Goal: Browse casually: Explore the website without a specific task or goal

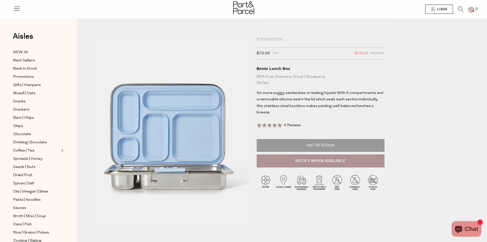
click at [459, 10] on icon at bounding box center [460, 9] width 5 height 6
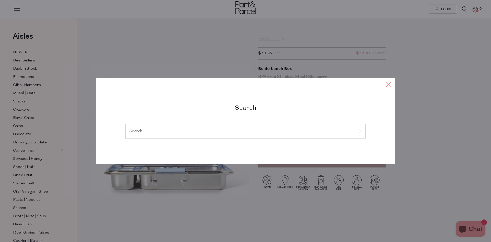
click at [391, 83] on icon at bounding box center [389, 83] width 8 height 7
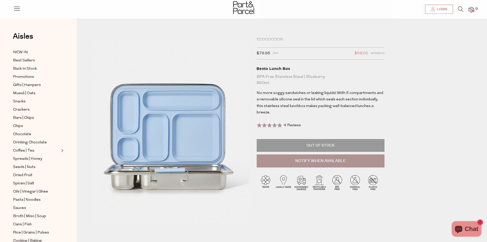
click at [435, 6] on link "Login" at bounding box center [439, 9] width 28 height 9
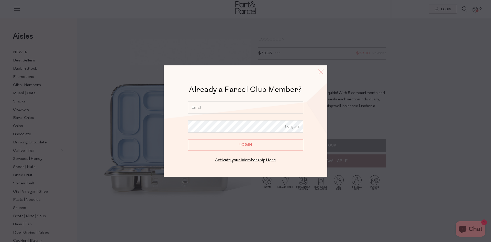
click at [321, 70] on icon at bounding box center [321, 71] width 8 height 7
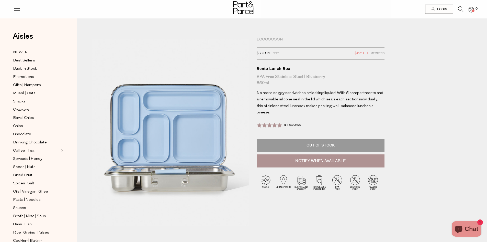
click at [295, 123] on span "4 Reviews" at bounding box center [292, 125] width 17 height 4
click at [237, 136] on img at bounding box center [132, 145] width 254 height 300
click at [238, 141] on span at bounding box center [241, 142] width 6 height 6
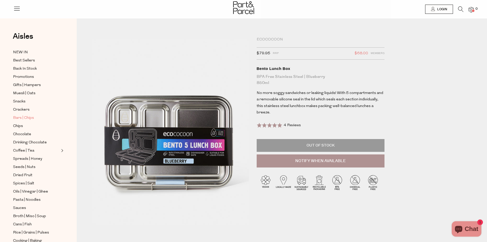
click at [25, 116] on span "Bars | Chips" at bounding box center [23, 118] width 21 height 6
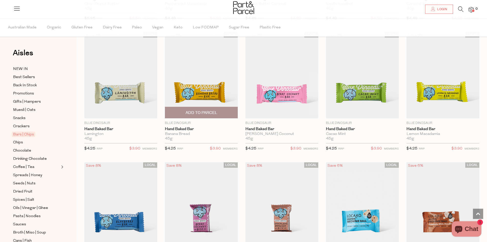
scroll to position [563, 0]
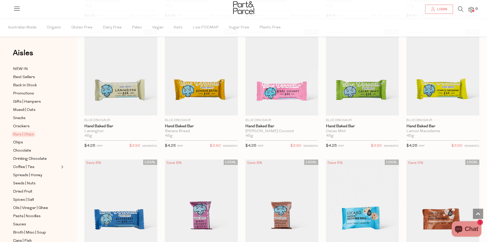
click at [470, 11] on img at bounding box center [471, 10] width 5 height 6
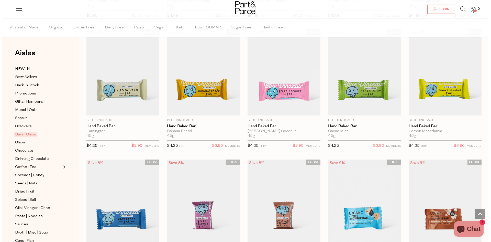
scroll to position [566, 0]
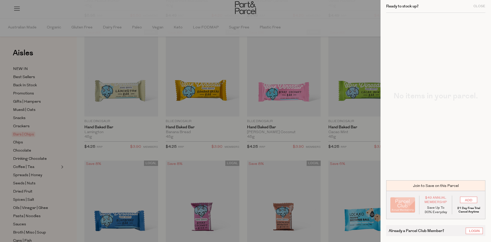
click at [153, 20] on div at bounding box center [245, 121] width 491 height 242
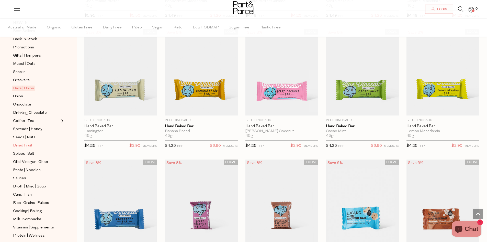
scroll to position [51, 0]
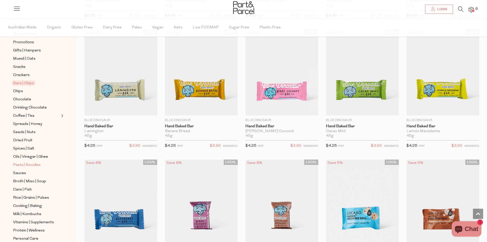
click at [34, 162] on span "Pasta | Noodles" at bounding box center [27, 165] width 28 height 6
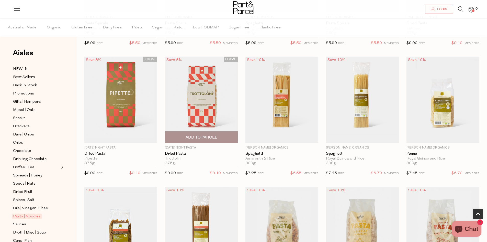
scroll to position [333, 0]
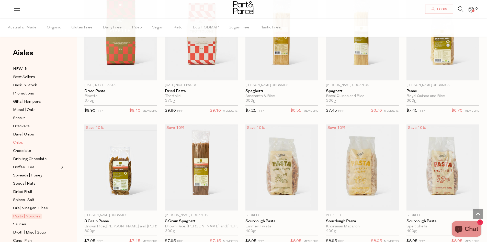
click at [18, 141] on span "Chips" at bounding box center [18, 143] width 10 height 6
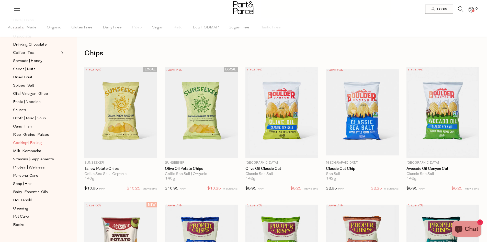
click at [40, 140] on span "Cooking | Baking" at bounding box center [27, 143] width 29 height 6
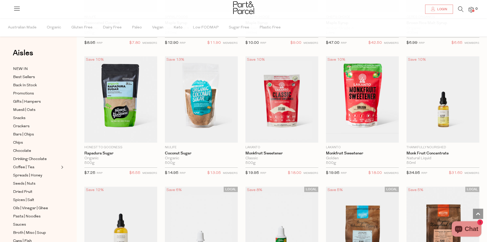
scroll to position [1064, 0]
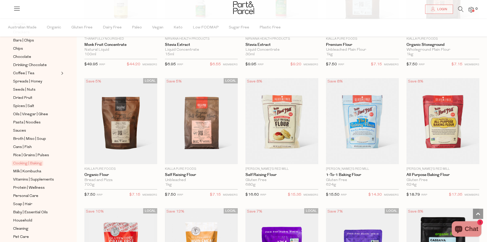
scroll to position [102, 0]
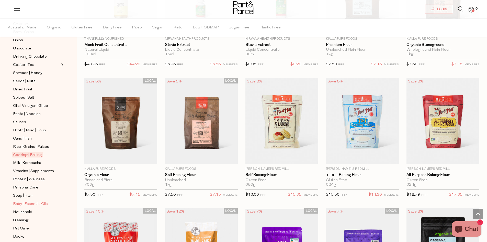
click at [30, 201] on span "Baby | Essential Oils" at bounding box center [30, 204] width 35 height 6
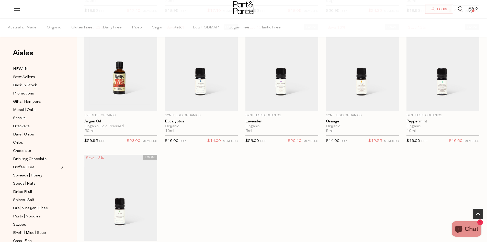
scroll to position [358, 0]
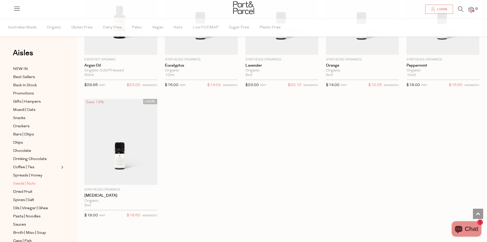
click at [16, 182] on span "Seeds | Nuts" at bounding box center [24, 184] width 23 height 6
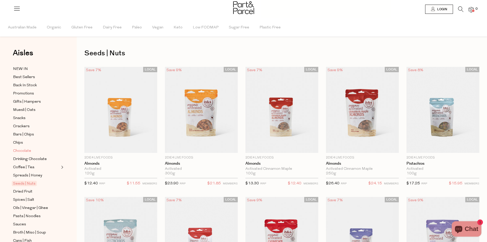
click at [22, 148] on span "Chocolate" at bounding box center [22, 151] width 18 height 6
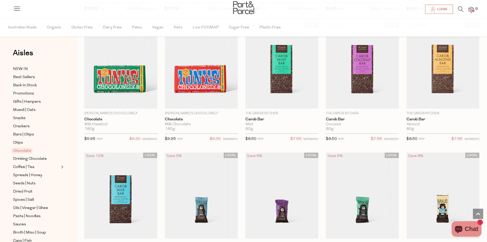
scroll to position [1228, 0]
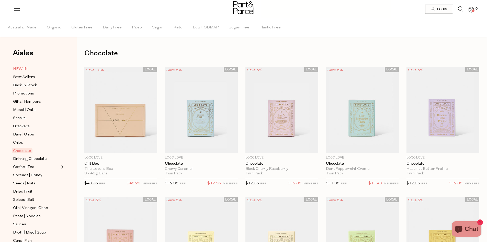
click at [28, 69] on link "NEW IN" at bounding box center [36, 69] width 47 height 6
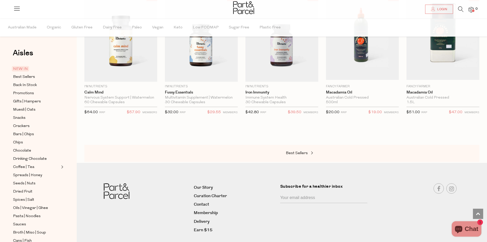
scroll to position [454, 0]
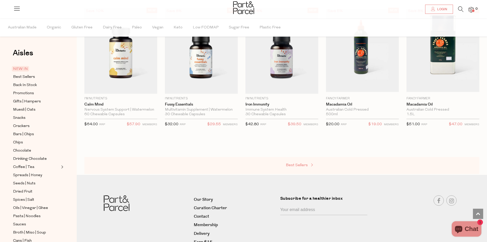
click at [290, 165] on span "Best Sellers" at bounding box center [297, 165] width 22 height 4
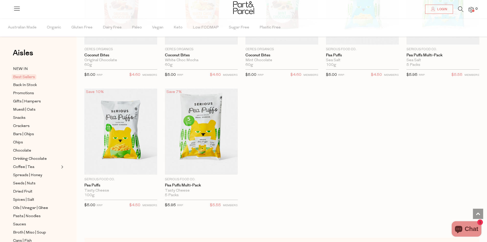
scroll to position [1126, 0]
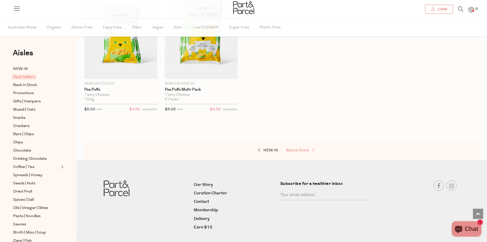
click at [301, 148] on span "Back in Stock" at bounding box center [297, 150] width 23 height 4
